Goal: Information Seeking & Learning: Learn about a topic

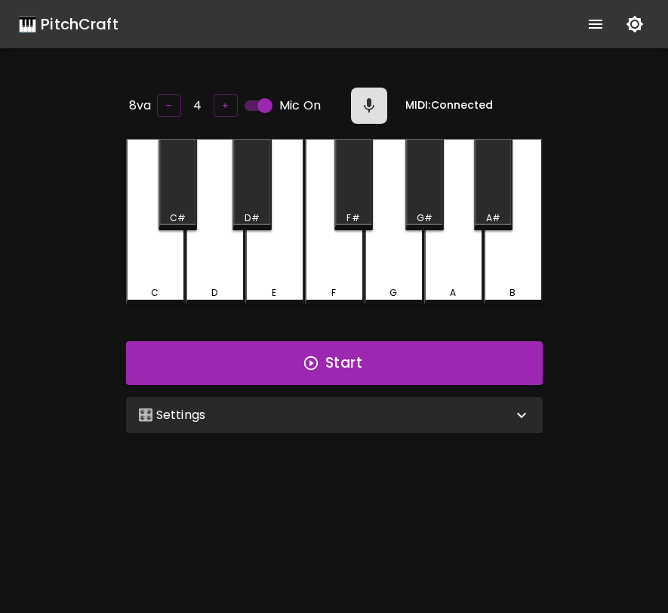
click at [315, 423] on div "🎛️ Settings" at bounding box center [334, 415] width 417 height 36
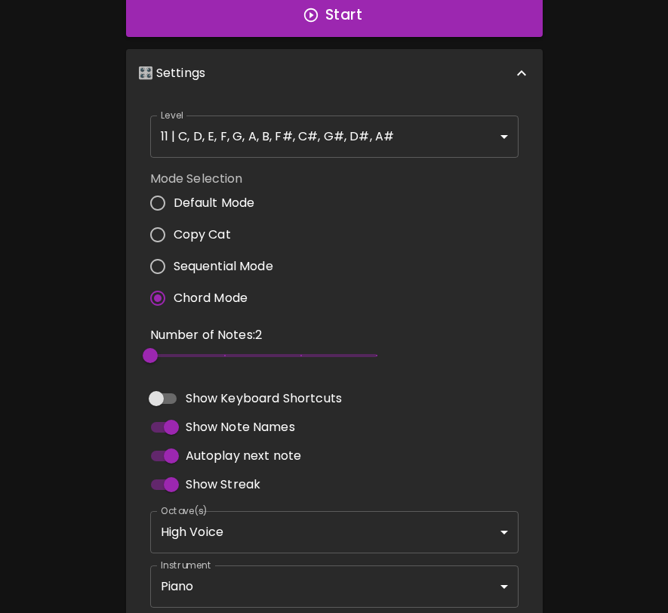
scroll to position [401, 0]
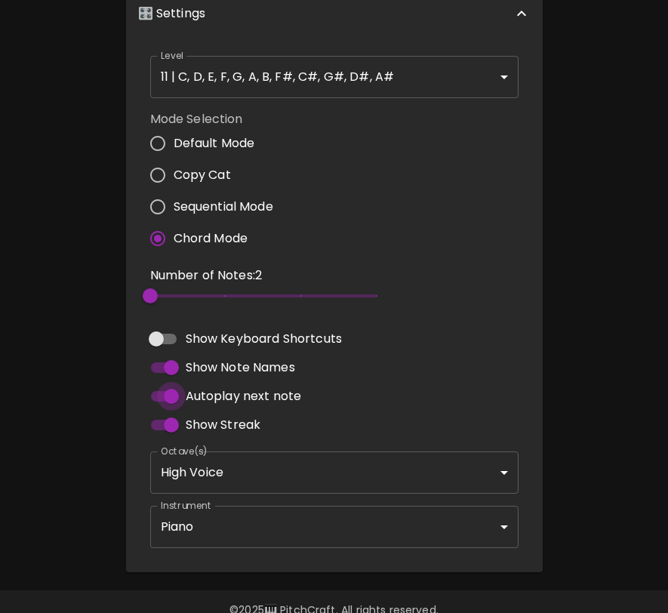
click at [174, 398] on input "Autoplay next note" at bounding box center [171, 396] width 86 height 29
checkbox input "false"
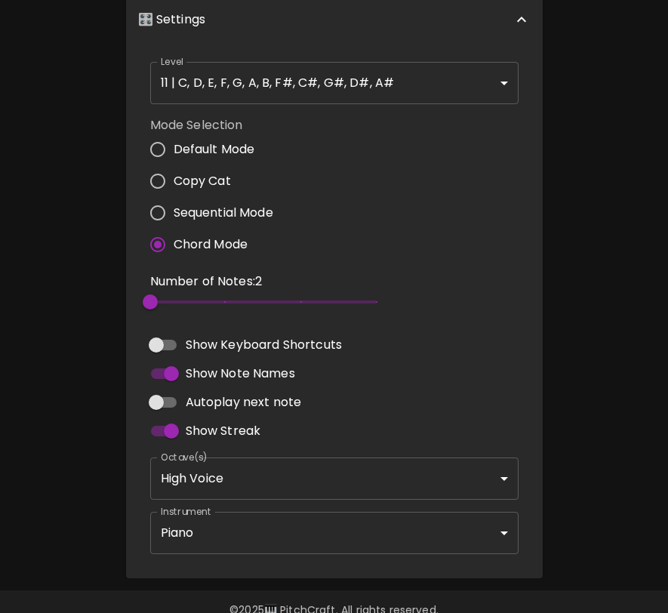
scroll to position [0, 0]
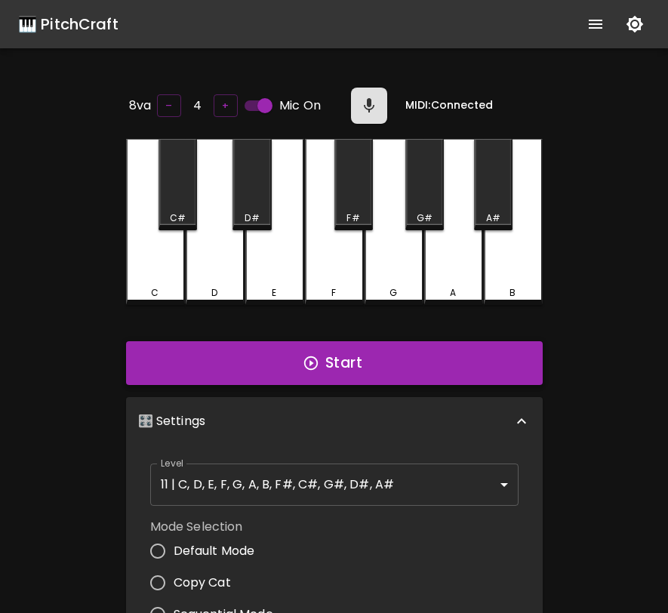
click at [329, 364] on button "Start" at bounding box center [334, 363] width 417 height 44
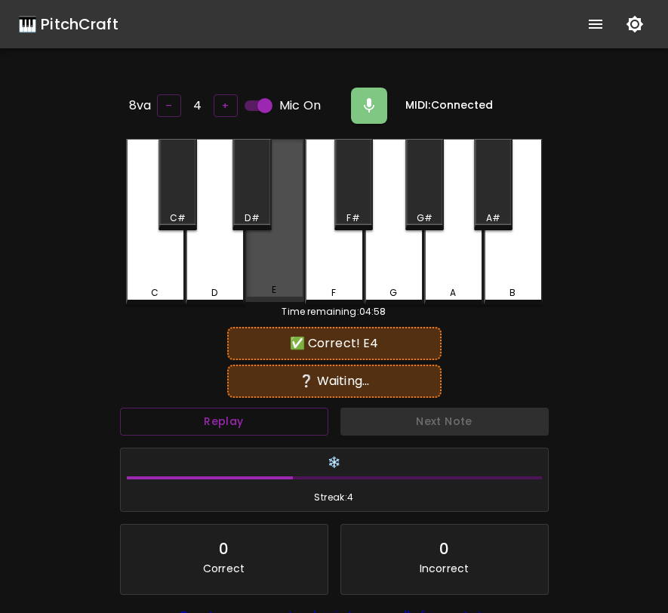
click at [285, 271] on div "E" at bounding box center [274, 220] width 59 height 163
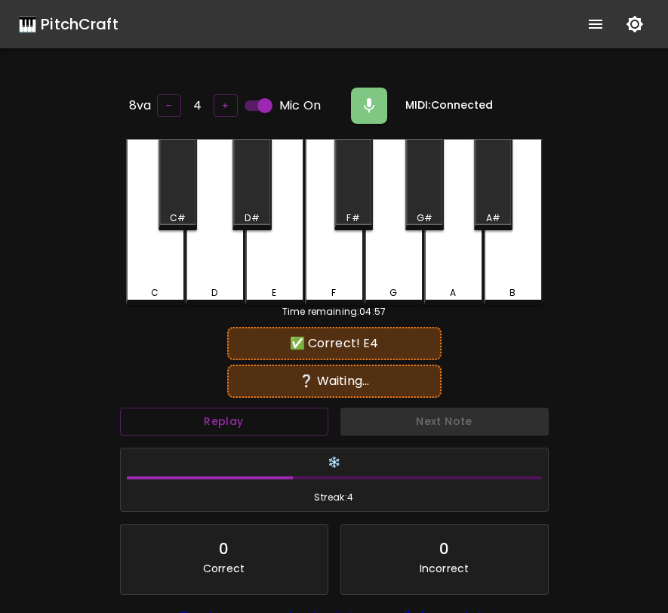
click at [378, 286] on div "G" at bounding box center [394, 293] width 56 height 14
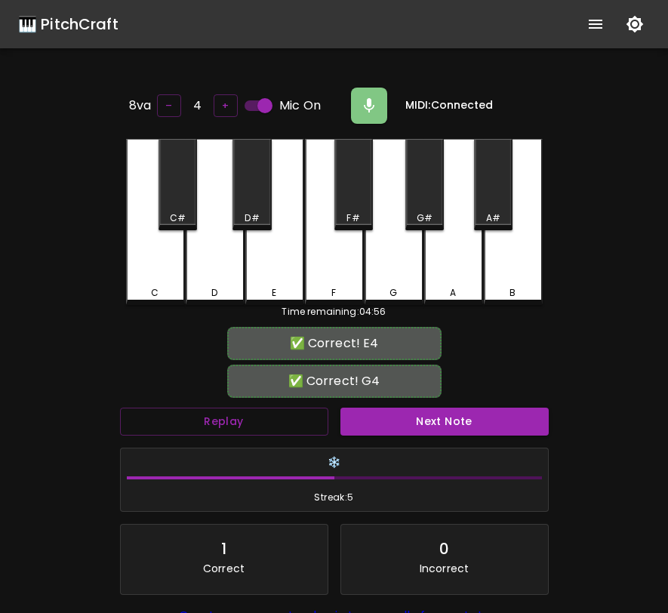
click at [264, 106] on input "Mic On" at bounding box center [265, 105] width 86 height 29
click at [374, 411] on button "Next Note" at bounding box center [444, 422] width 208 height 28
click at [267, 216] on div "D#" at bounding box center [251, 218] width 35 height 14
click at [349, 211] on div "F#" at bounding box center [352, 218] width 13 height 14
click at [262, 424] on button "Replay" at bounding box center [224, 422] width 208 height 28
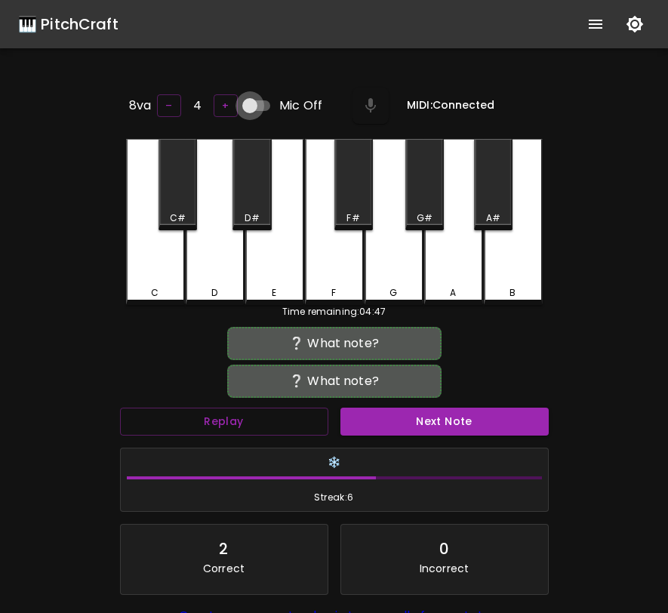
click at [250, 109] on input "Mic Off" at bounding box center [250, 105] width 86 height 29
checkbox input "true"
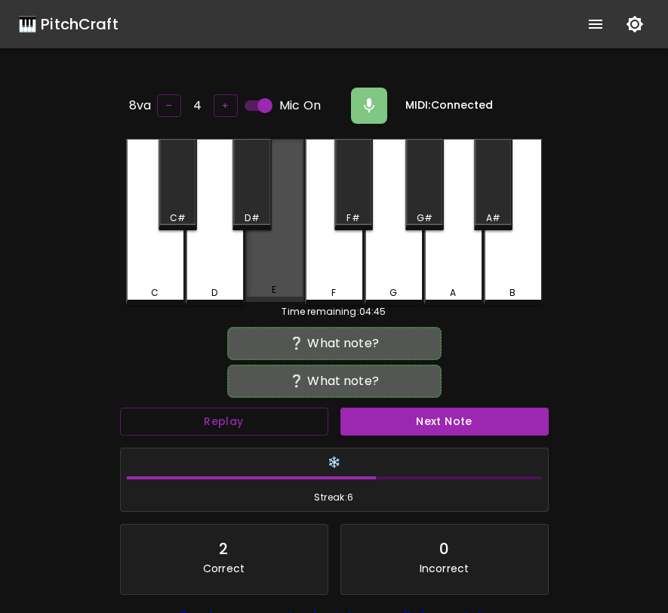
click at [269, 264] on div "E" at bounding box center [274, 220] width 59 height 163
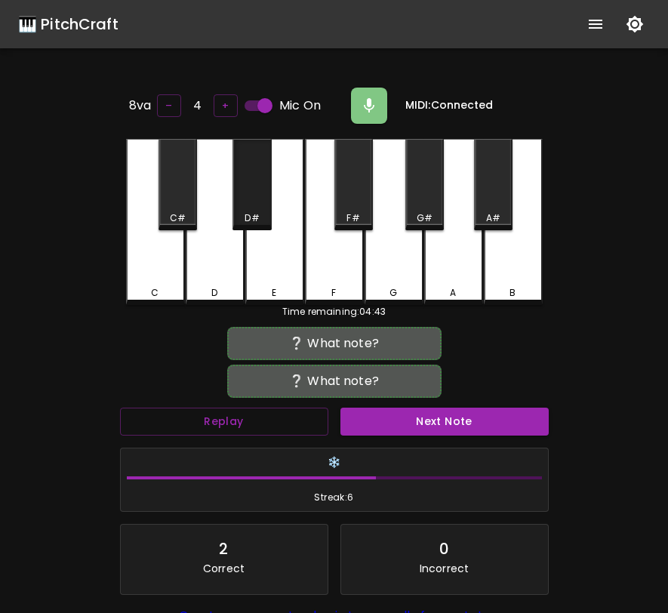
click at [257, 202] on div "D#" at bounding box center [251, 184] width 38 height 91
click at [256, 202] on div "D#" at bounding box center [251, 184] width 38 height 91
click at [336, 174] on div "F#" at bounding box center [353, 184] width 38 height 91
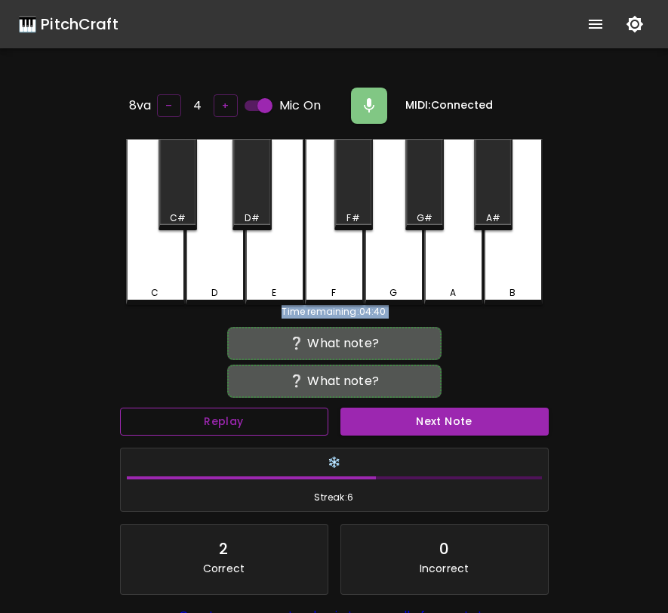
scroll to position [151, 0]
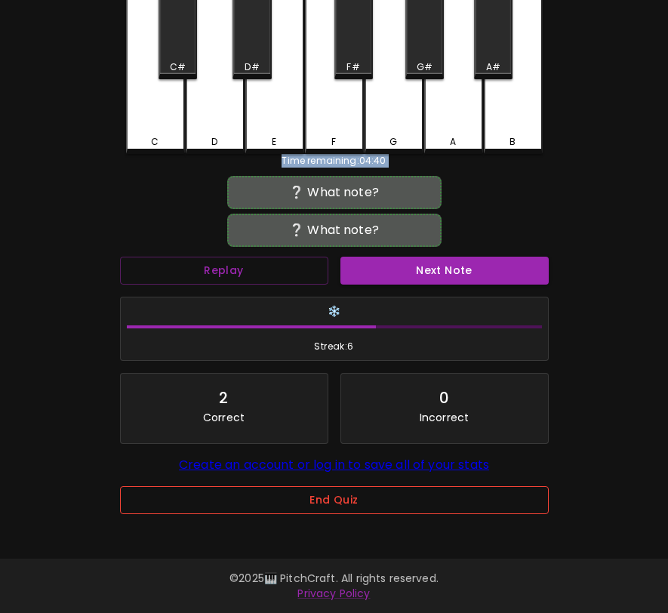
click at [289, 503] on button "End Quiz" at bounding box center [334, 500] width 429 height 28
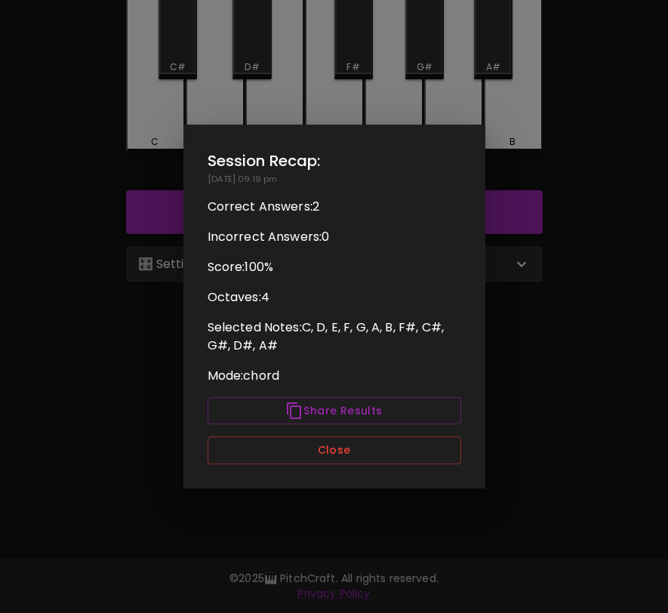
click at [310, 466] on div "Session Recap: [DATE] 09:19 pm Correct Answers: 2 Incorrect Answers: 0 Score: 1…" at bounding box center [334, 307] width 302 height 364
click at [308, 466] on div "Session Recap: [DATE] 09:19 pm Correct Answers: 2 Incorrect Answers: 0 Score: 1…" at bounding box center [334, 307] width 302 height 364
click at [320, 457] on button "Close" at bounding box center [335, 450] width 254 height 28
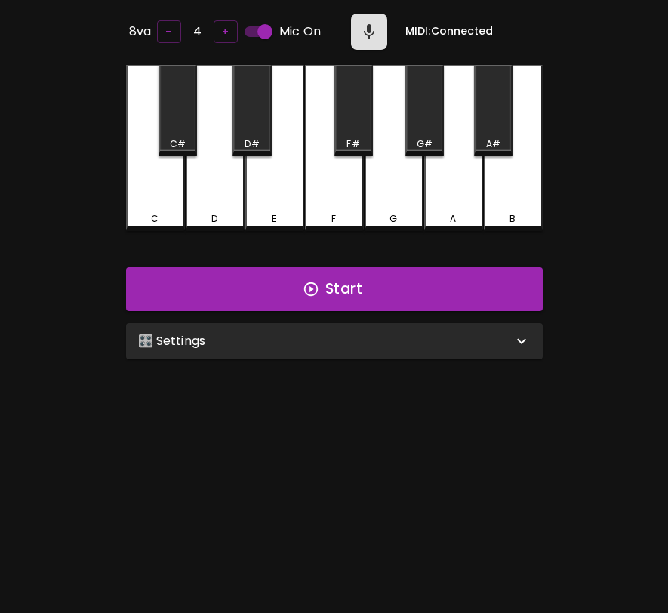
scroll to position [0, 0]
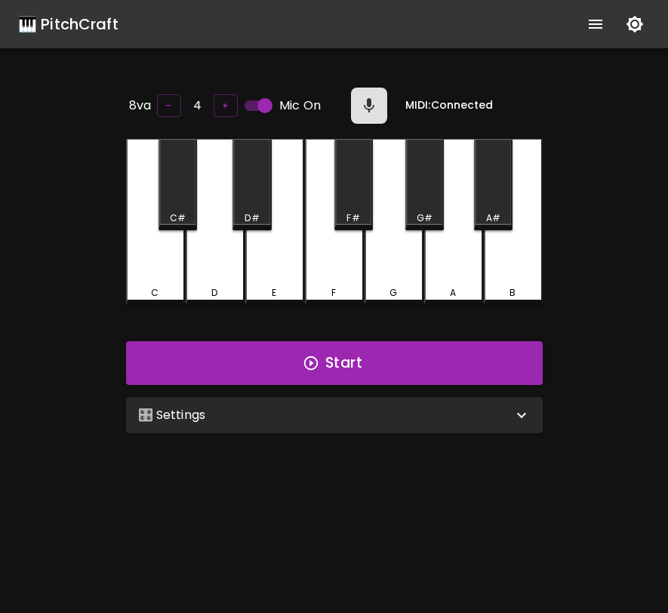
click at [424, 426] on div "🎛️ Settings" at bounding box center [334, 415] width 417 height 36
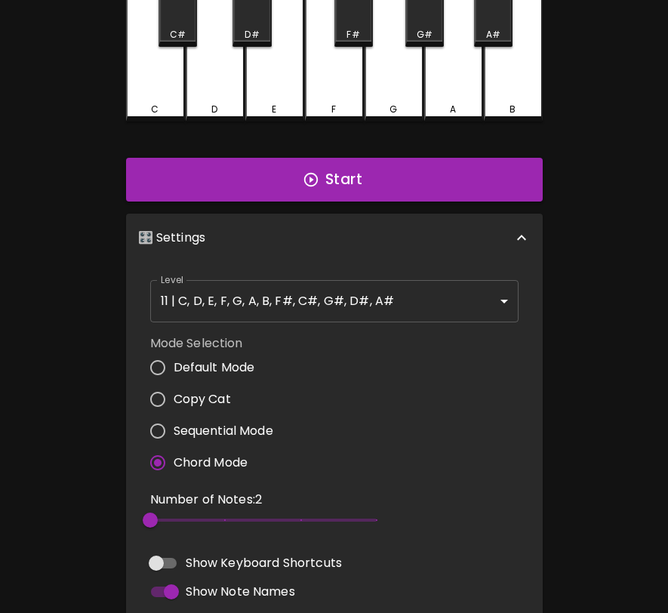
scroll to position [361, 0]
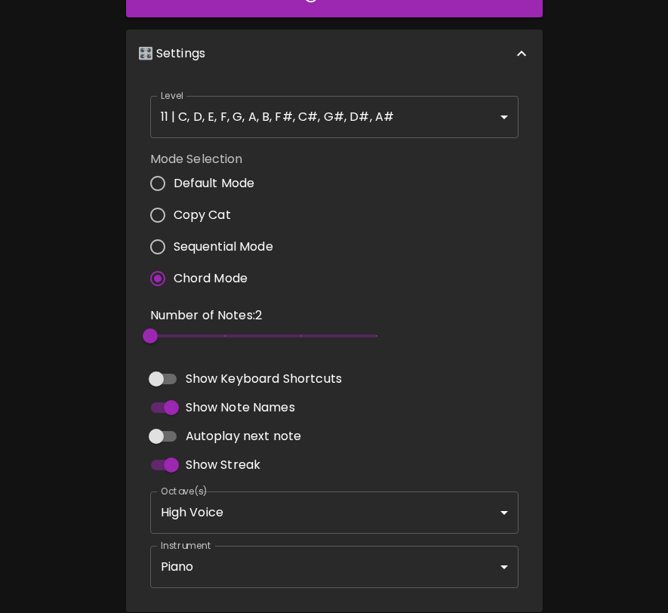
click at [199, 238] on span "Sequential Mode" at bounding box center [224, 247] width 100 height 18
click at [174, 237] on input "Sequential Mode" at bounding box center [158, 247] width 32 height 32
radio input "true"
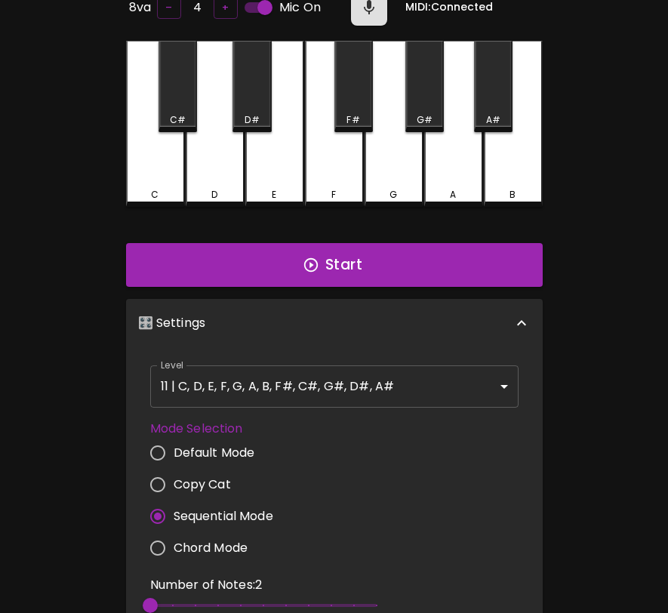
scroll to position [0, 0]
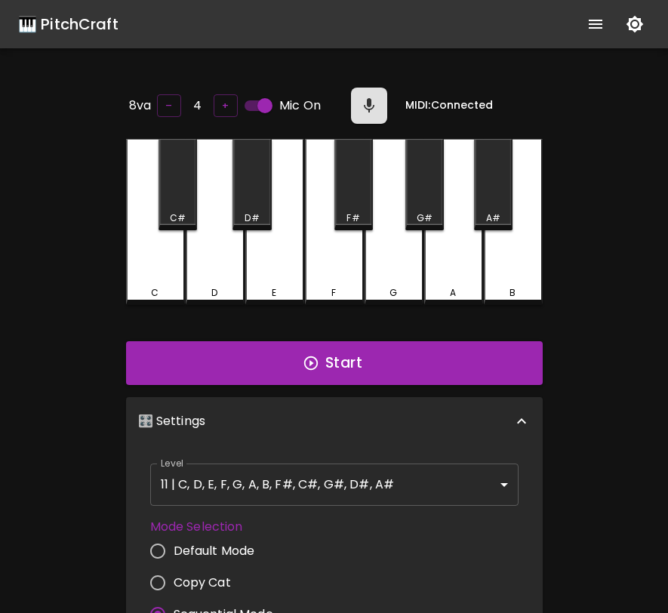
click at [263, 102] on input "Mic On" at bounding box center [265, 105] width 86 height 29
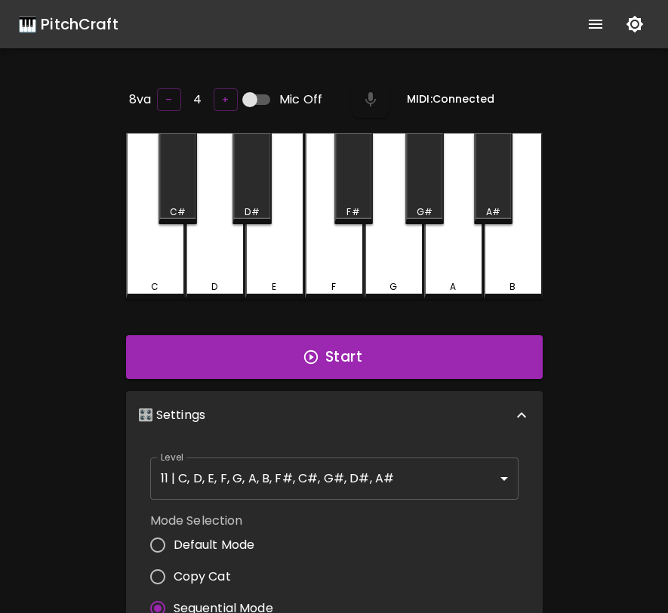
scroll to position [26, 0]
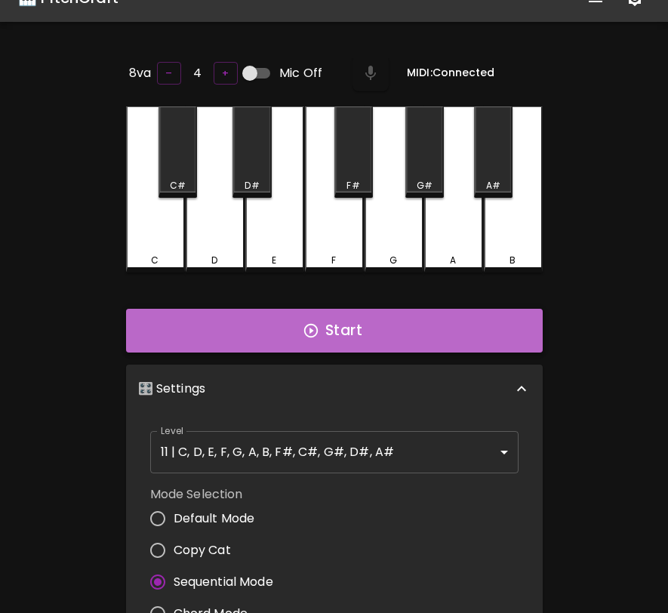
click at [368, 340] on button "Start" at bounding box center [334, 331] width 417 height 44
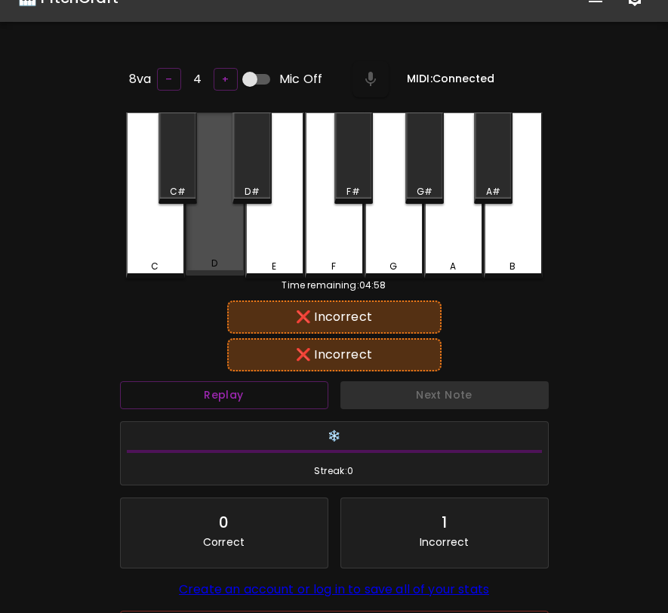
click at [186, 245] on div "D" at bounding box center [215, 193] width 59 height 163
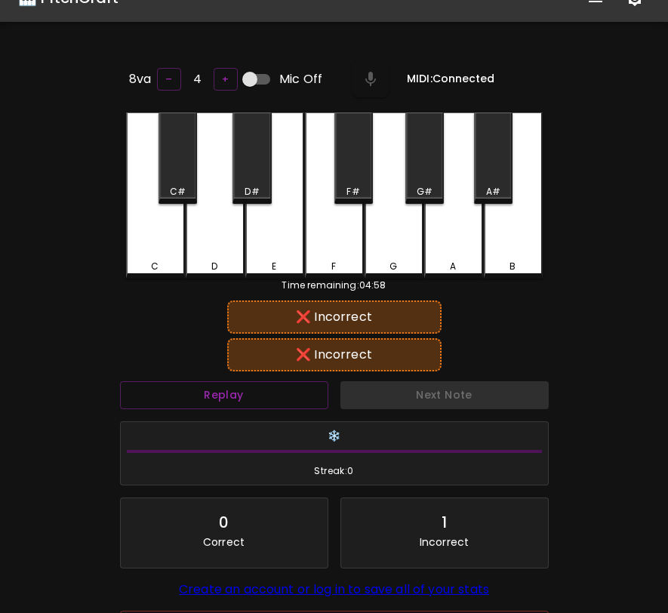
click at [164, 245] on div "C" at bounding box center [155, 195] width 59 height 166
click at [408, 169] on div "G#" at bounding box center [424, 157] width 38 height 91
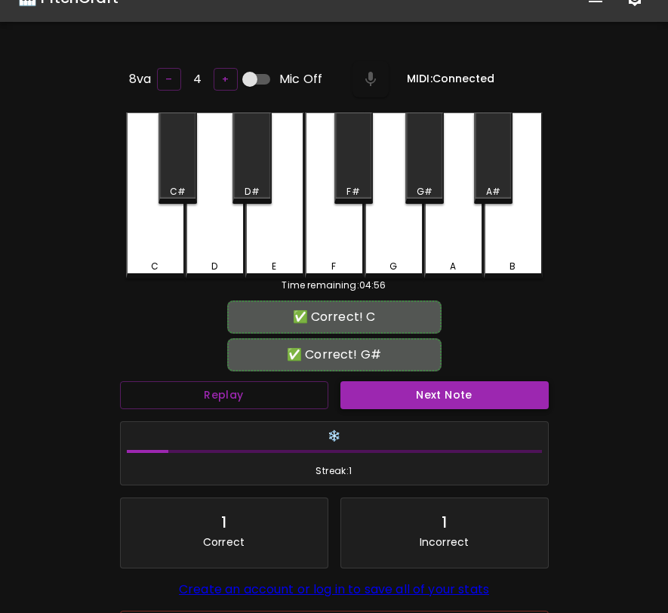
click at [374, 395] on button "Next Note" at bounding box center [444, 395] width 208 height 28
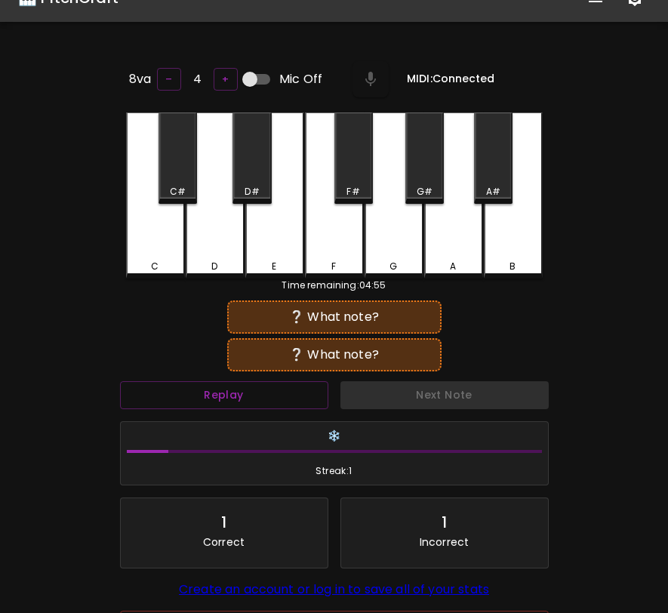
click at [269, 248] on div "E" at bounding box center [274, 195] width 59 height 166
click at [488, 177] on div "A#" at bounding box center [493, 157] width 38 height 91
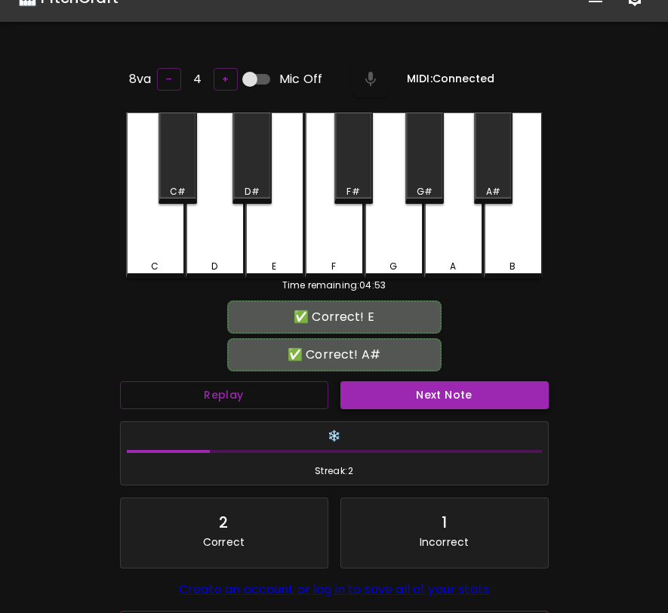
click at [401, 400] on button "Next Note" at bounding box center [444, 395] width 208 height 28
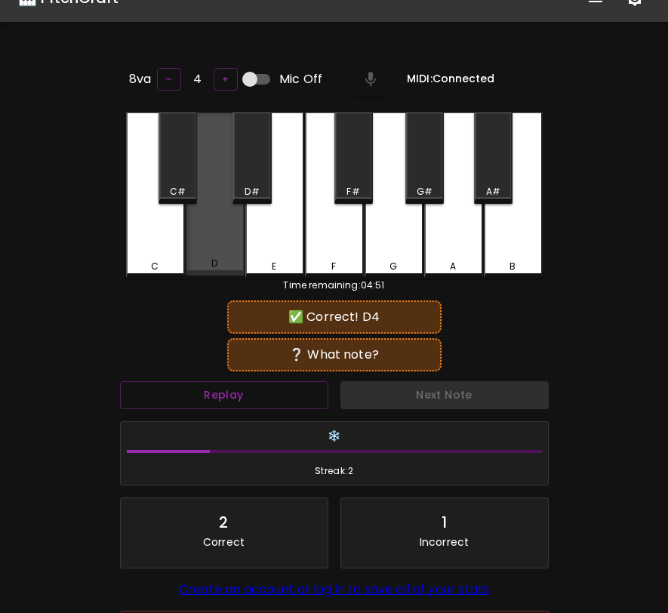
click at [235, 255] on div "D" at bounding box center [215, 193] width 59 height 163
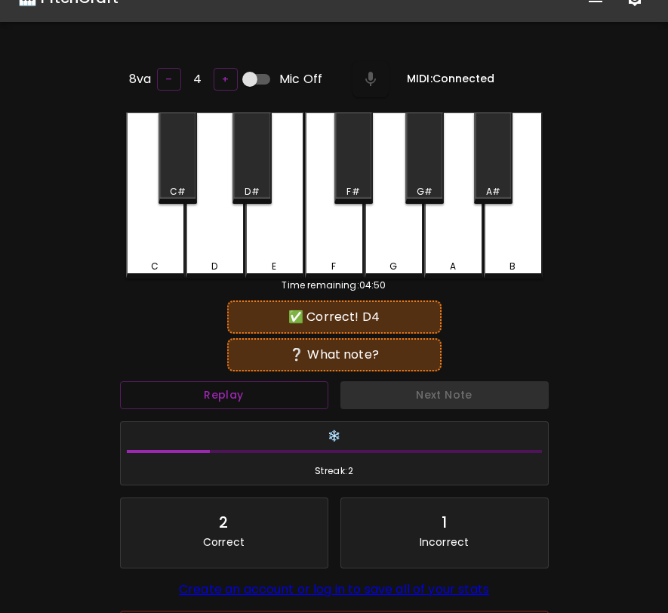
click at [155, 248] on div "C" at bounding box center [155, 195] width 59 height 166
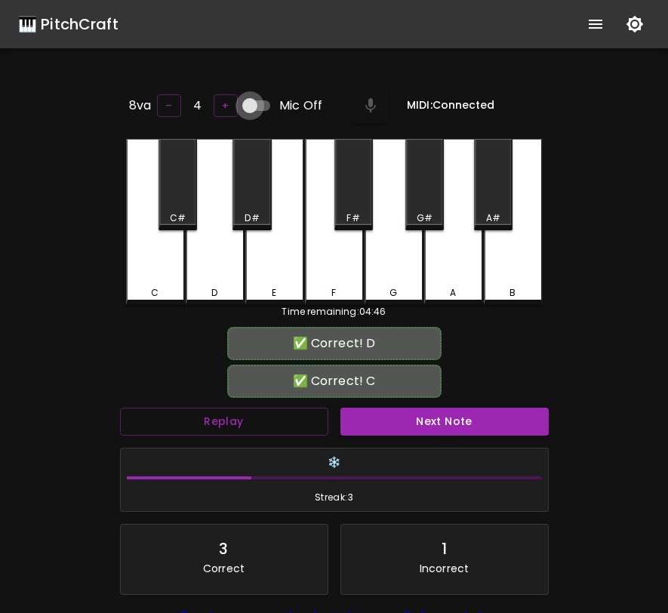
click at [258, 94] on input "Mic Off" at bounding box center [250, 105] width 86 height 29
checkbox input "true"
click at [426, 423] on button "Next Note" at bounding box center [444, 422] width 208 height 28
click at [423, 425] on button "Next Note" at bounding box center [444, 422] width 208 height 28
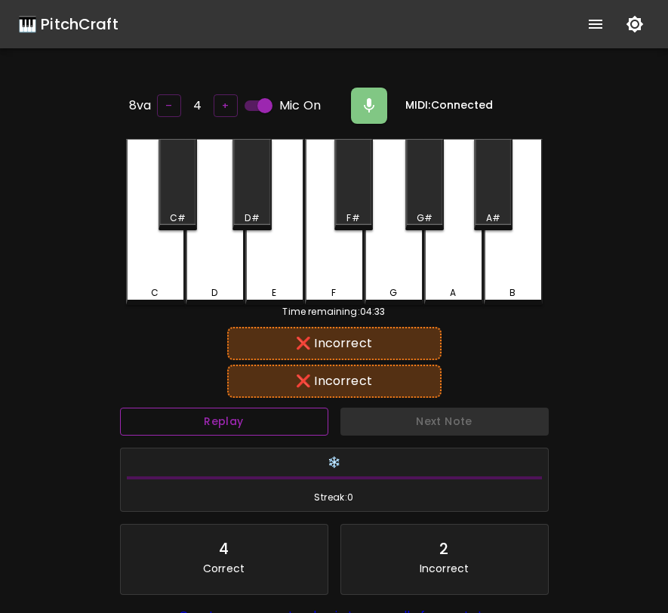
click at [313, 429] on button "Replay" at bounding box center [224, 422] width 208 height 28
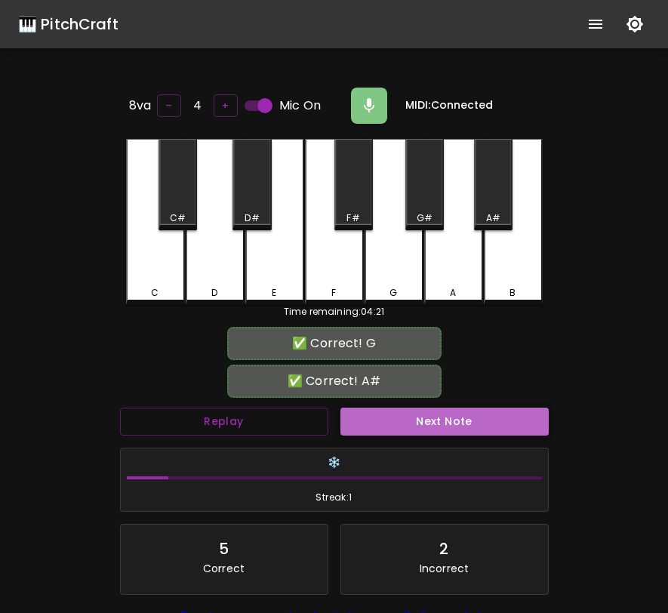
click at [371, 410] on button "Next Note" at bounding box center [444, 422] width 208 height 28
click at [370, 410] on button "Next Note" at bounding box center [444, 422] width 208 height 28
click at [360, 417] on button "Next Note" at bounding box center [444, 422] width 208 height 28
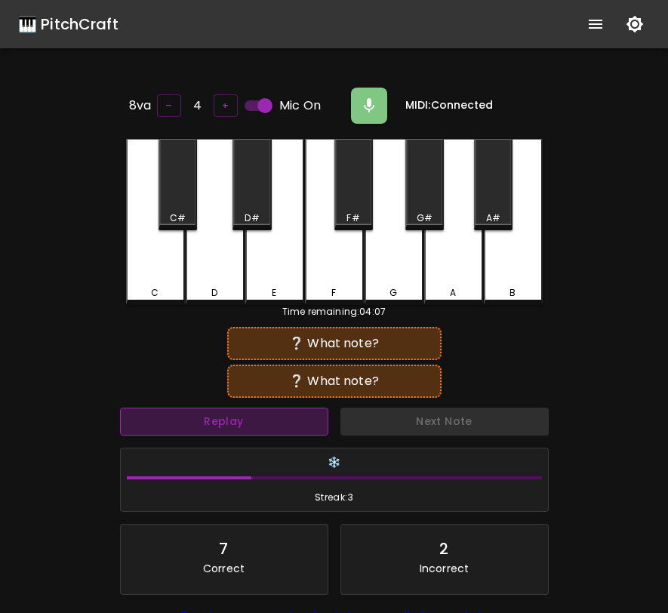
click at [307, 421] on button "Replay" at bounding box center [224, 422] width 208 height 28
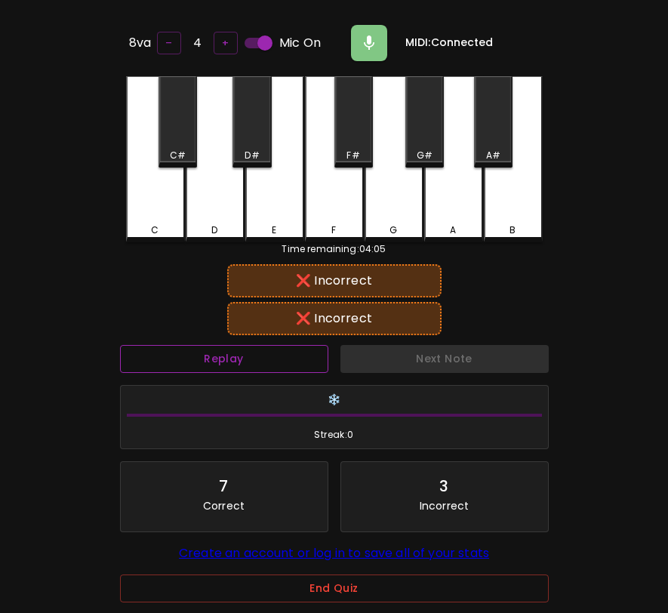
scroll to position [151, 0]
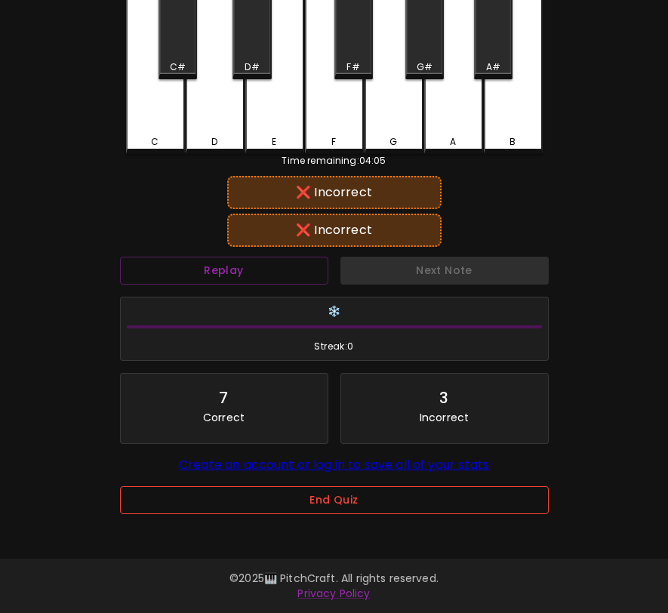
click at [334, 502] on button "End Quiz" at bounding box center [334, 500] width 429 height 28
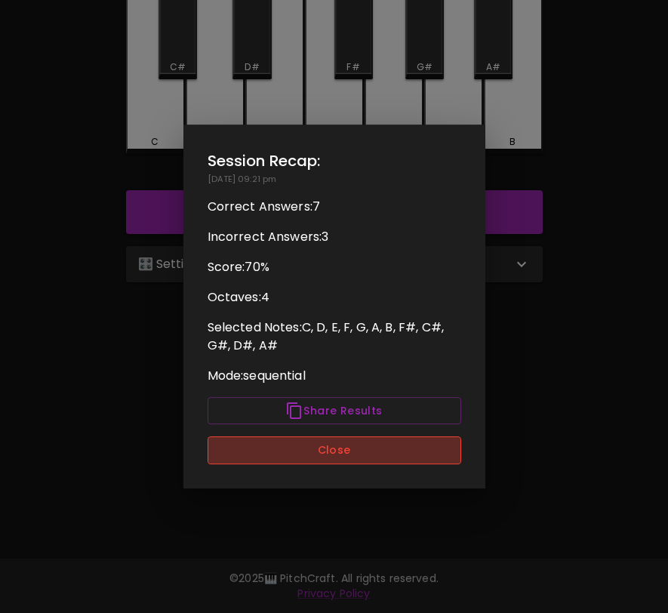
click at [355, 449] on button "Close" at bounding box center [335, 450] width 254 height 28
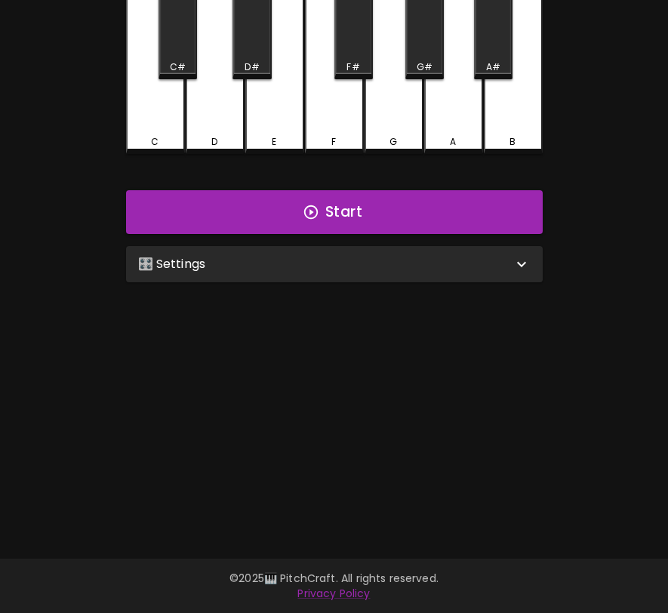
click at [380, 259] on div "🎛️ Settings" at bounding box center [325, 264] width 374 height 18
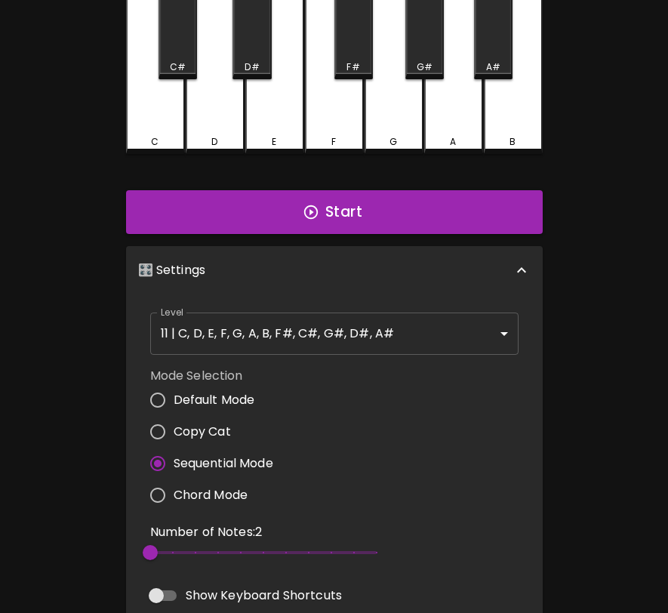
click at [248, 398] on span "Default Mode" at bounding box center [215, 400] width 82 height 18
click at [174, 398] on input "Default Mode" at bounding box center [158, 400] width 32 height 32
radio input "true"
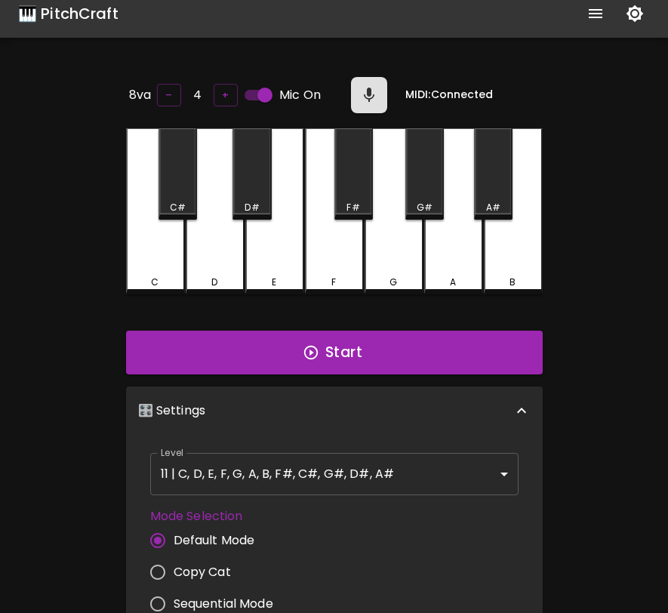
scroll to position [0, 0]
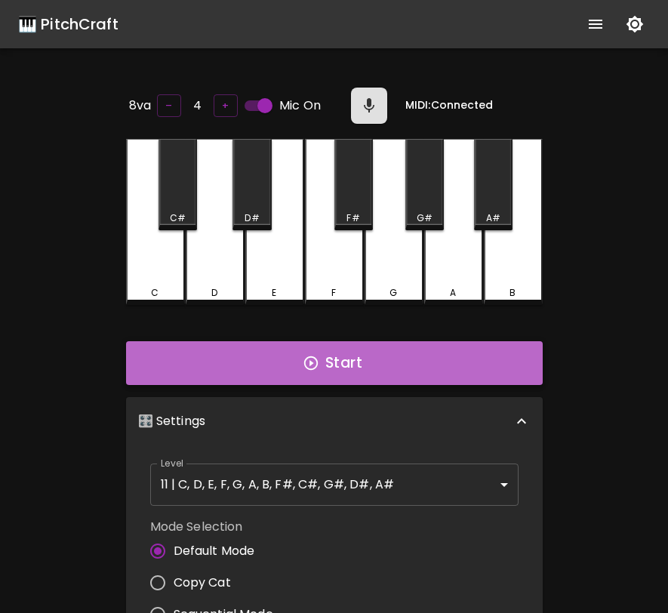
click at [316, 373] on button "Start" at bounding box center [334, 363] width 417 height 44
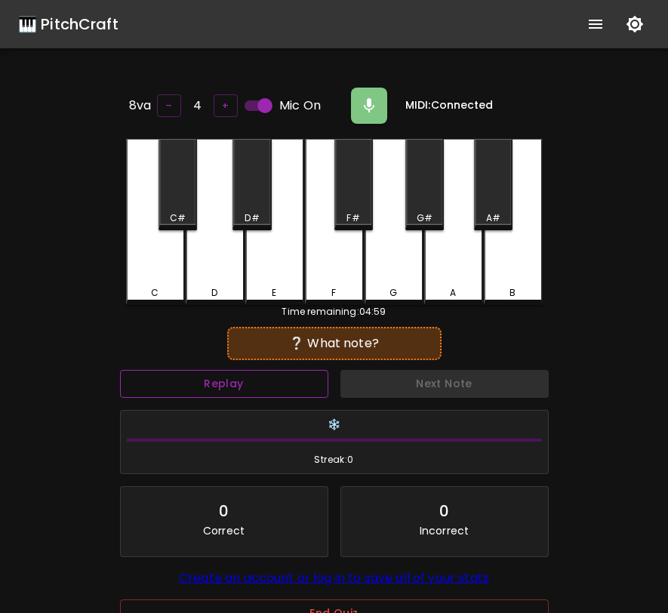
click at [283, 374] on button "Replay" at bounding box center [224, 384] width 208 height 28
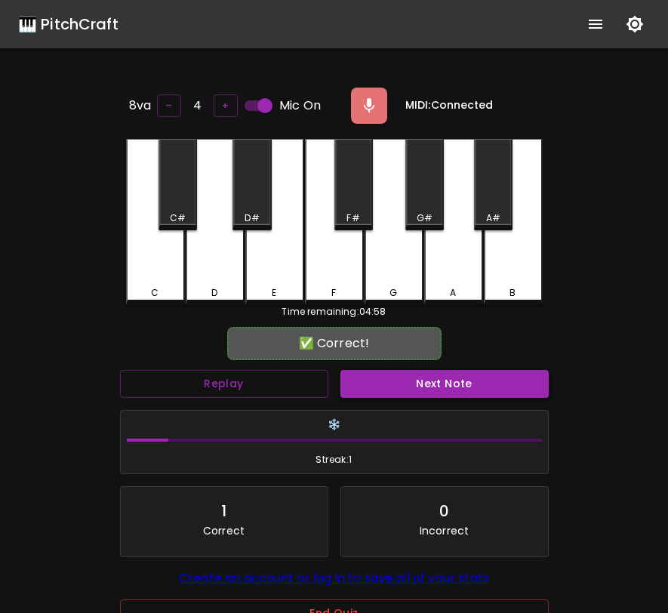
click at [371, 389] on button "Next Note" at bounding box center [444, 384] width 208 height 28
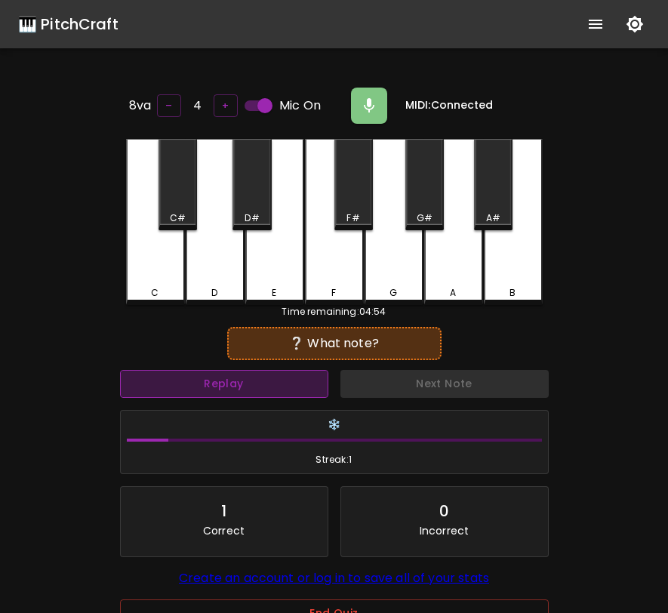
click at [308, 386] on button "Replay" at bounding box center [224, 384] width 208 height 28
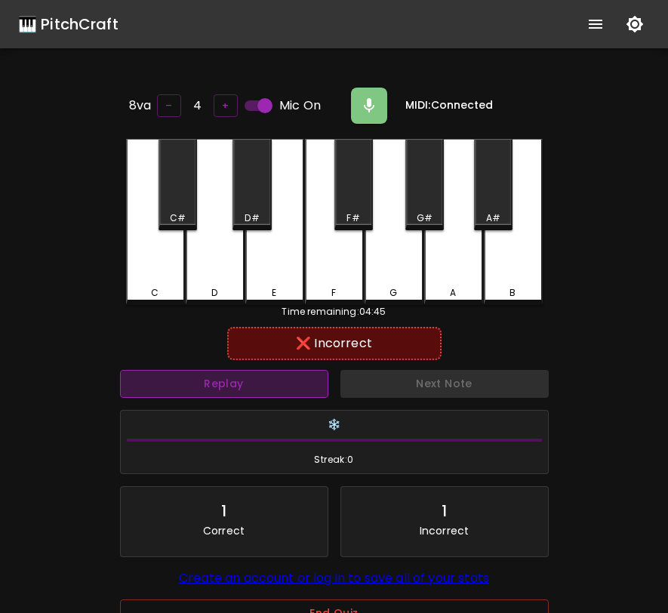
click at [209, 380] on button "Replay" at bounding box center [224, 384] width 208 height 28
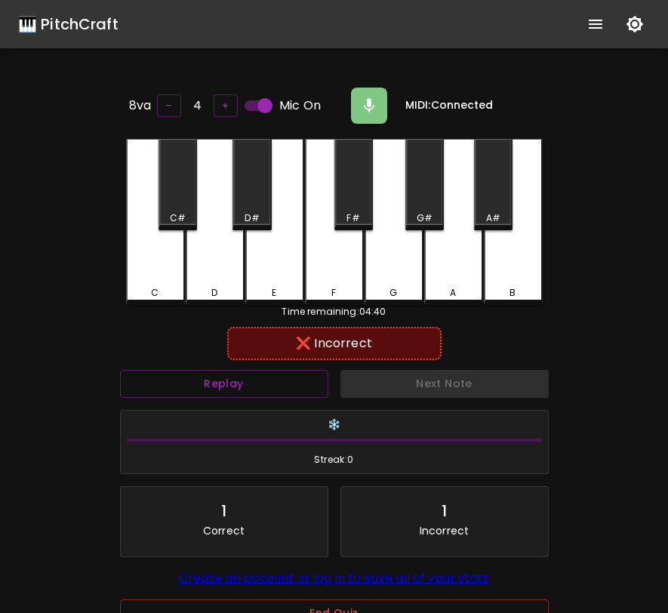
click at [177, 214] on div "C#" at bounding box center [178, 218] width 16 height 14
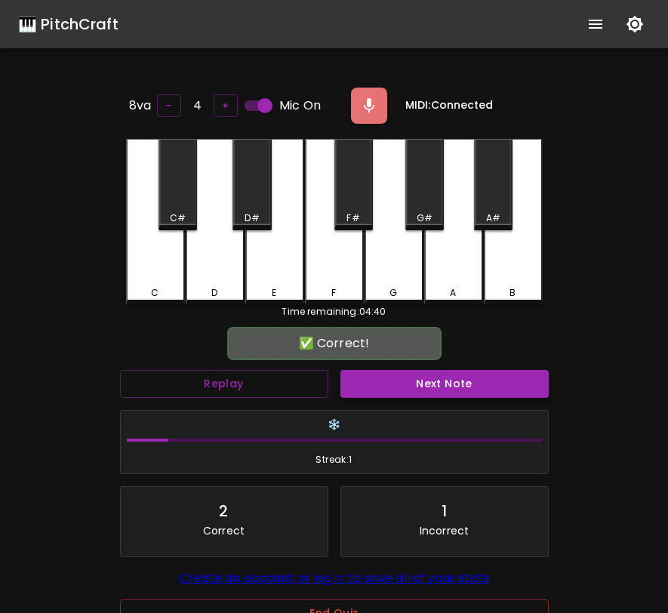
click at [377, 374] on button "Next Note" at bounding box center [444, 384] width 208 height 28
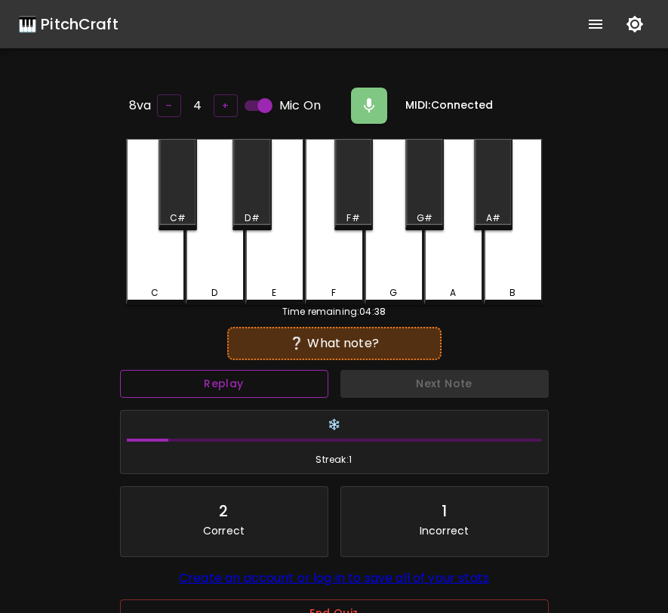
click at [288, 374] on button "Replay" at bounding box center [224, 384] width 208 height 28
click at [368, 376] on div "Next Note" at bounding box center [444, 384] width 220 height 40
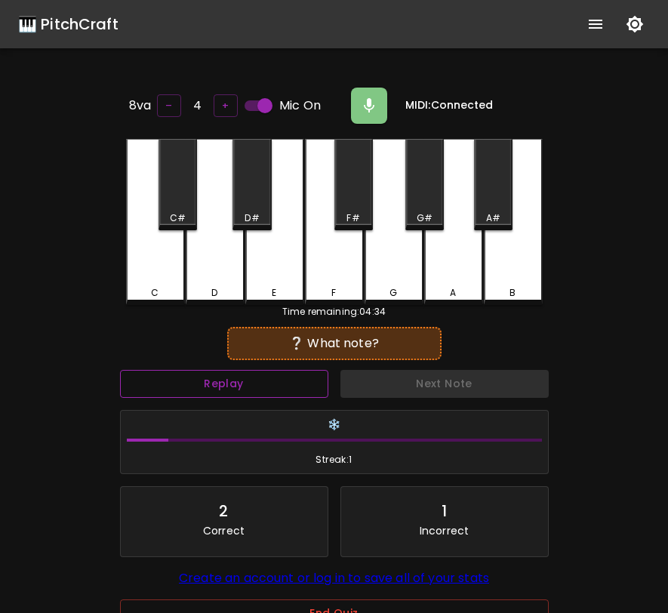
click at [282, 376] on button "Replay" at bounding box center [224, 384] width 208 height 28
click at [281, 275] on div "E" at bounding box center [274, 222] width 59 height 166
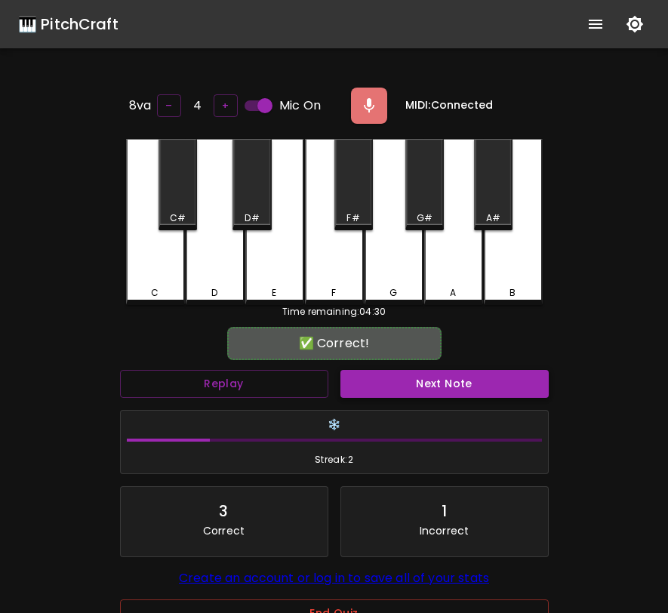
click at [347, 374] on button "Next Note" at bounding box center [444, 384] width 208 height 28
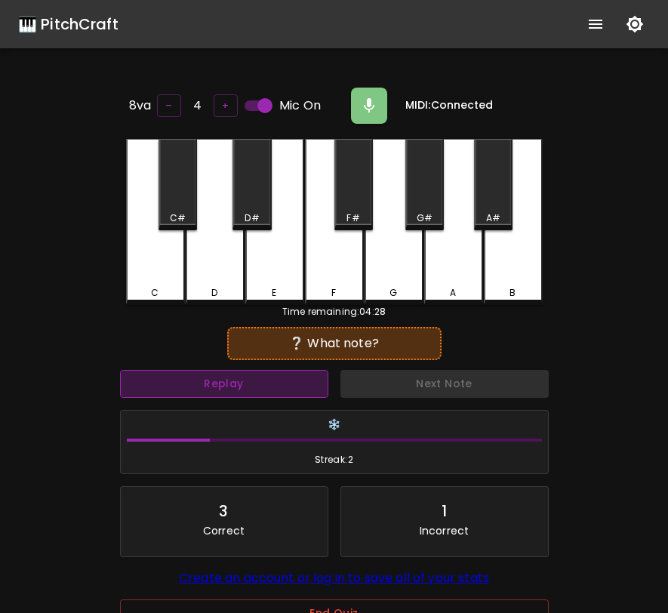
click at [300, 374] on button "Replay" at bounding box center [224, 384] width 208 height 28
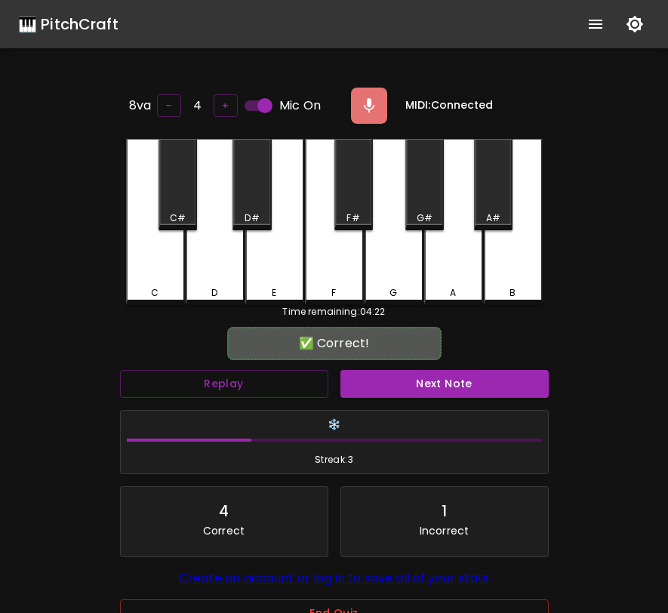
click at [415, 395] on div "Next Note" at bounding box center [444, 384] width 220 height 40
click at [426, 384] on button "Next Note" at bounding box center [444, 384] width 208 height 28
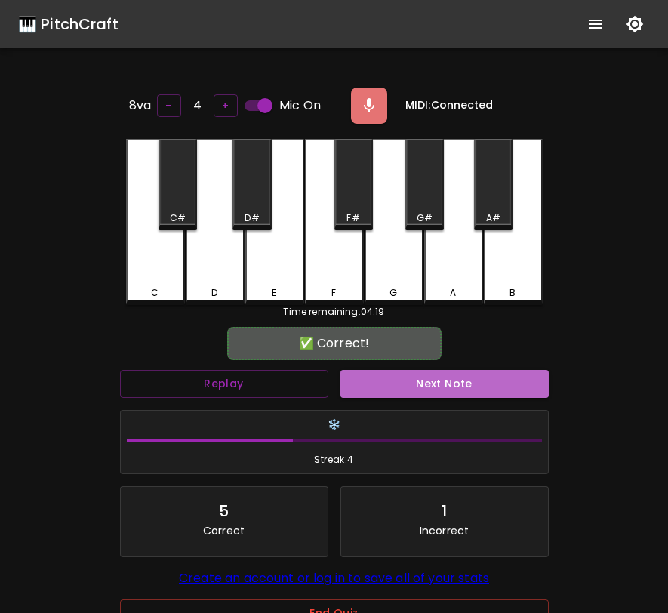
click at [423, 384] on button "Next Note" at bounding box center [444, 384] width 208 height 28
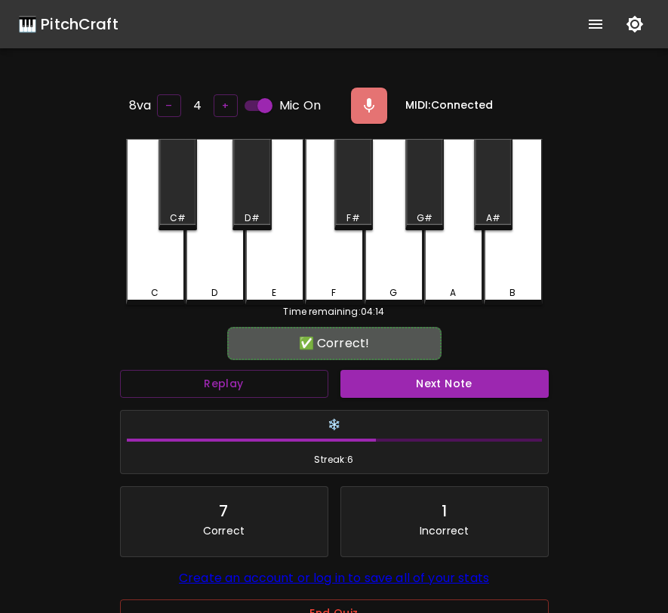
click at [423, 384] on button "Next Note" at bounding box center [444, 384] width 208 height 28
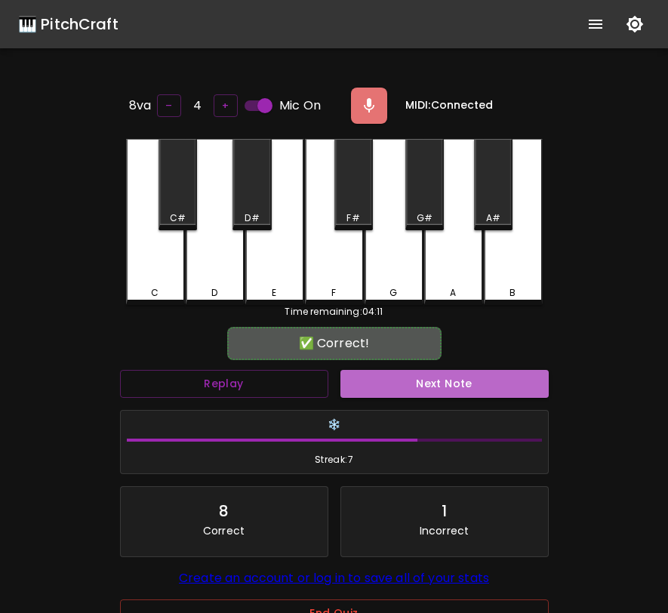
click at [423, 384] on button "Next Note" at bounding box center [444, 384] width 208 height 28
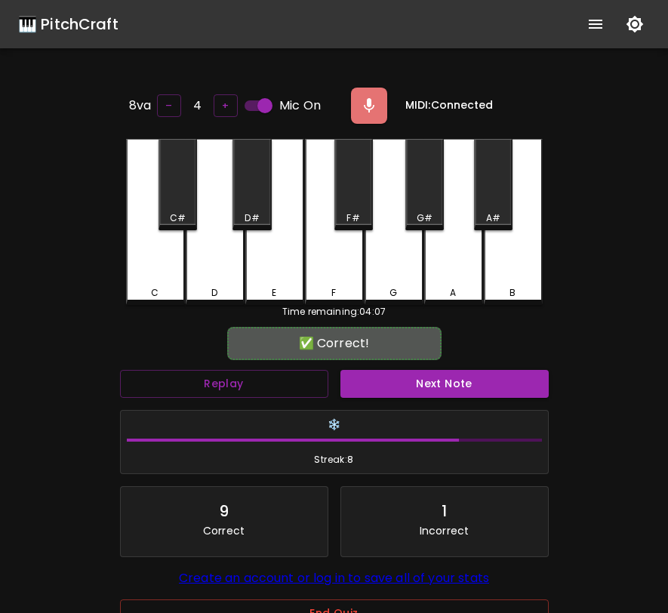
click at [423, 384] on button "Next Note" at bounding box center [444, 384] width 208 height 28
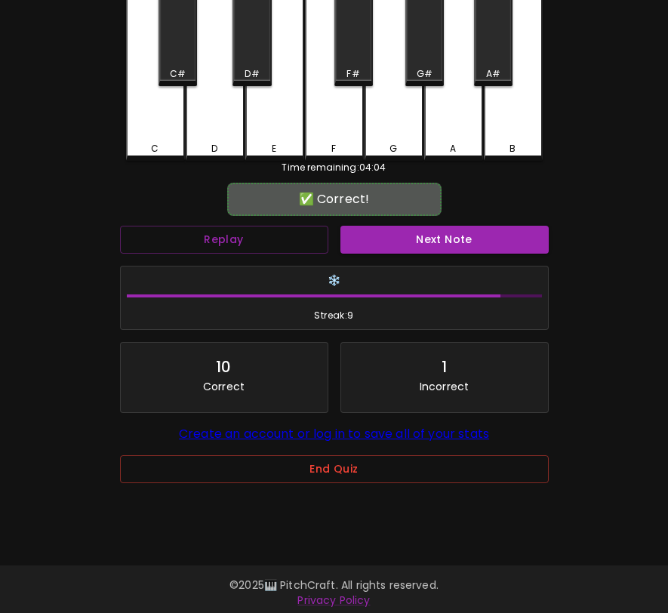
scroll to position [151, 0]
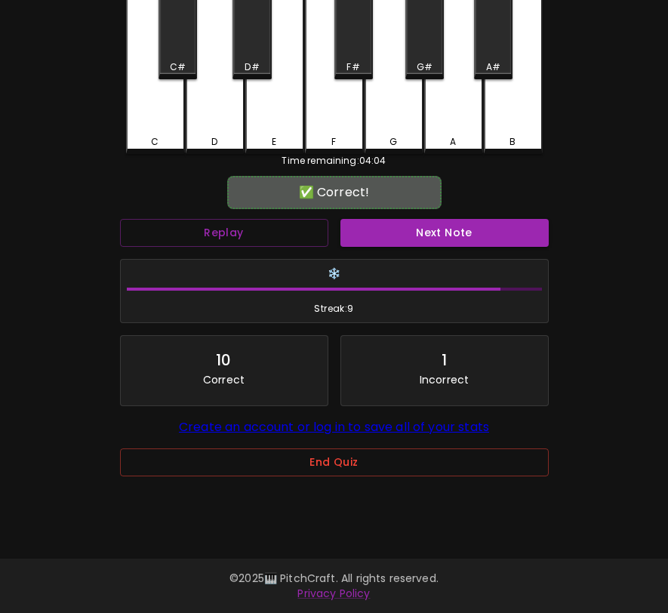
click at [321, 481] on div "End Quiz" at bounding box center [334, 472] width 429 height 49
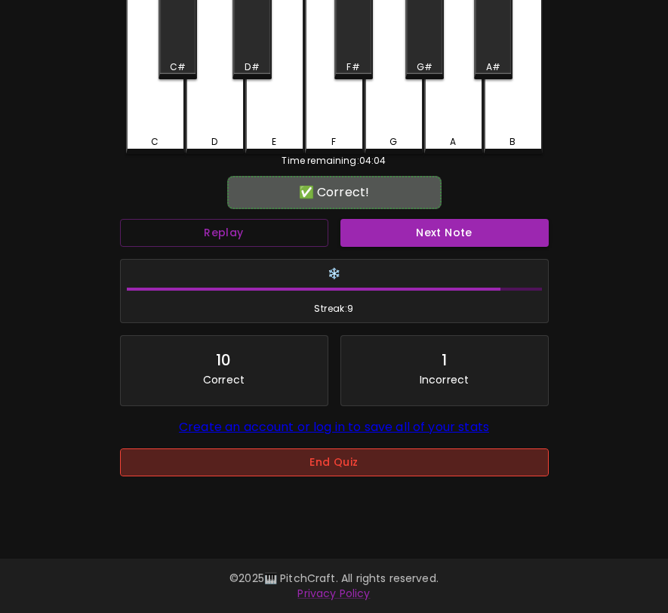
click at [325, 474] on button "End Quiz" at bounding box center [334, 462] width 429 height 28
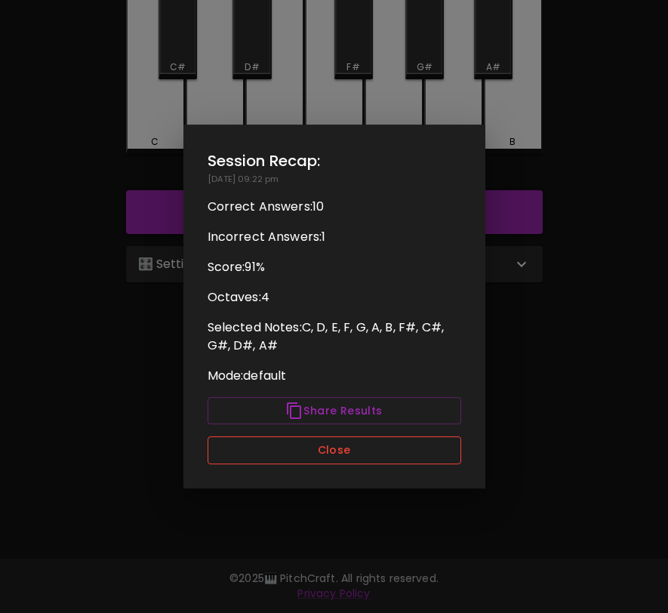
click at [336, 453] on button "Close" at bounding box center [335, 450] width 254 height 28
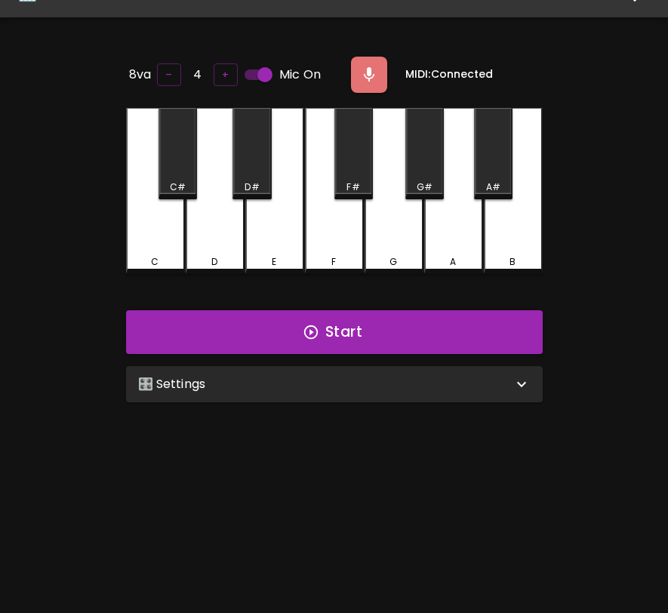
scroll to position [0, 0]
